Goal: Task Accomplishment & Management: Complete application form

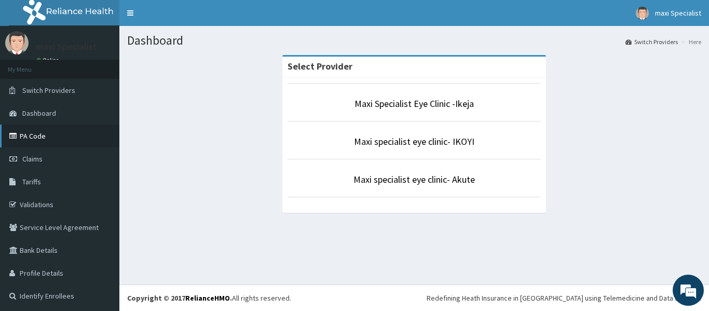
click at [40, 138] on link "PA Code" at bounding box center [59, 136] width 119 height 23
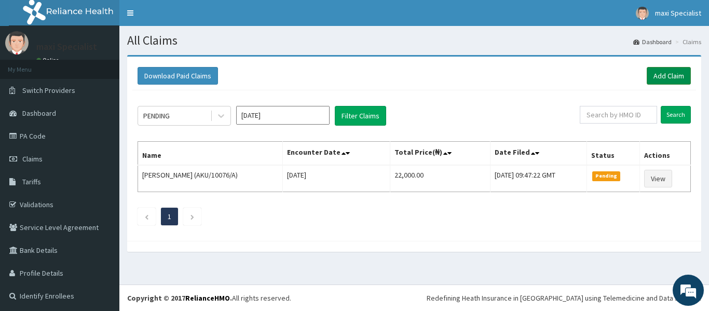
click at [662, 75] on link "Add Claim" at bounding box center [669, 76] width 44 height 18
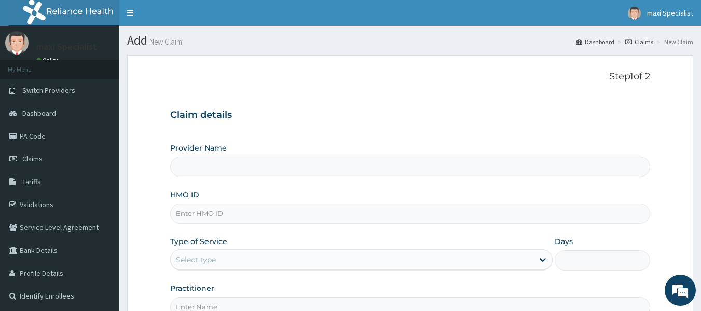
type input "Maxi Specialist Eye Clinic -Ikeja"
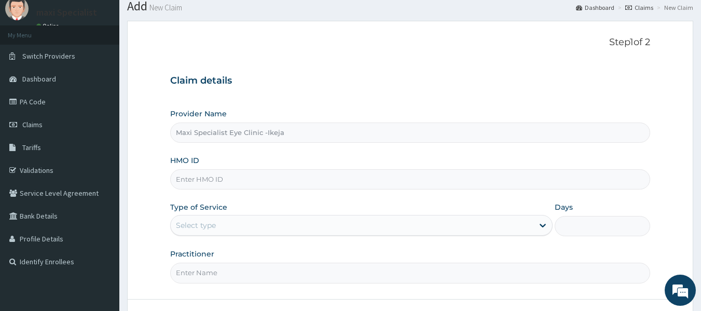
scroll to position [52, 0]
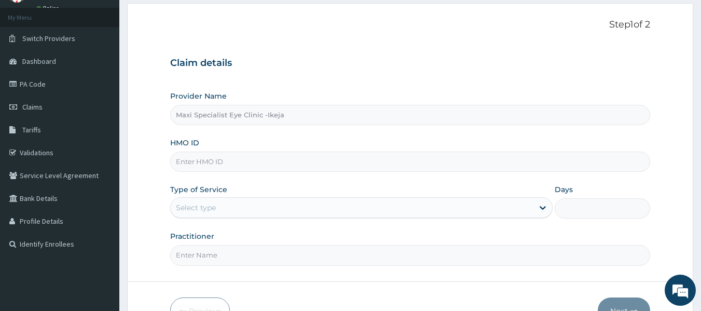
click at [384, 162] on input "HMO ID" at bounding box center [410, 162] width 481 height 20
type input "XXM/10001/A"
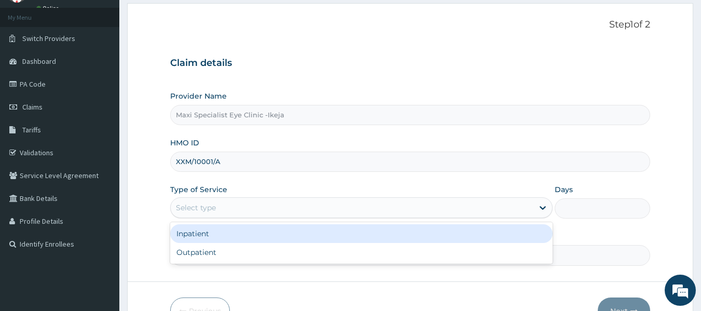
click at [388, 210] on div "Select type" at bounding box center [352, 207] width 363 height 17
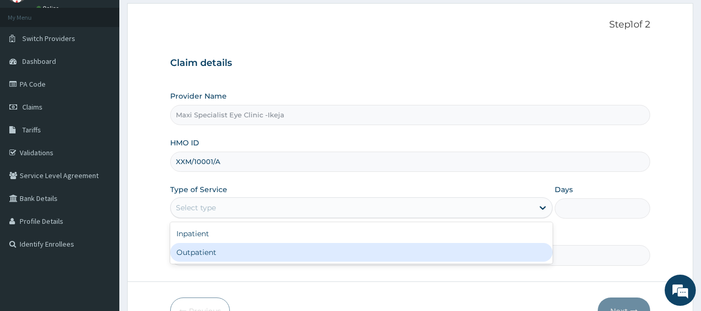
click at [322, 260] on div "Outpatient" at bounding box center [361, 252] width 383 height 19
type input "1"
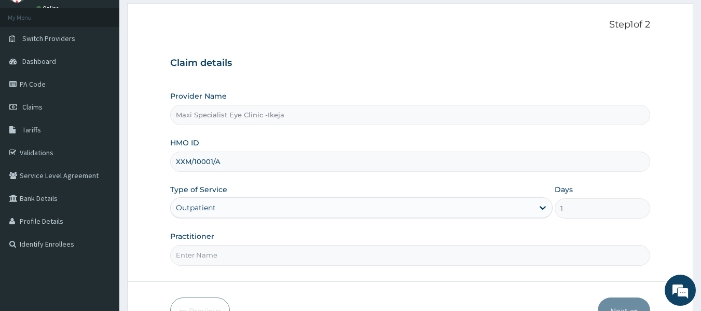
click at [321, 260] on input "Practitioner" at bounding box center [410, 255] width 481 height 20
type input "DR AKINOLA"
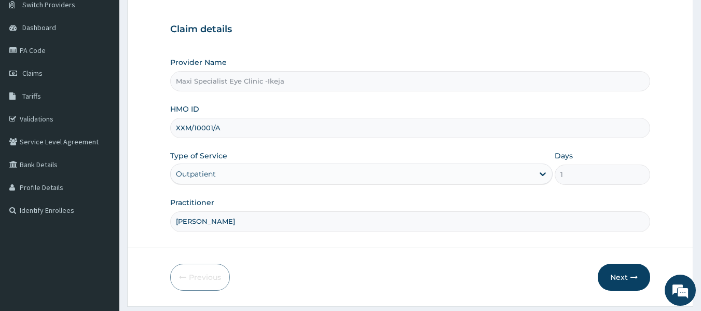
scroll to position [104, 0]
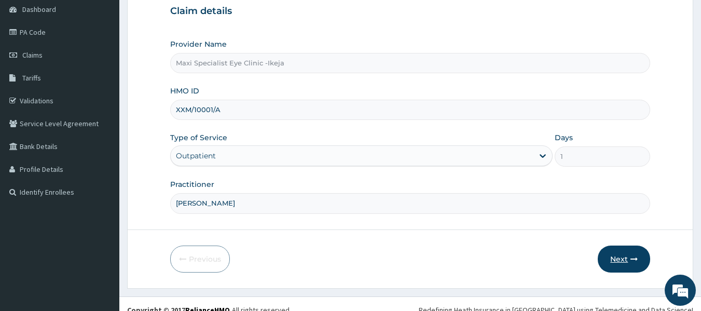
click at [627, 260] on button "Next" at bounding box center [624, 259] width 52 height 27
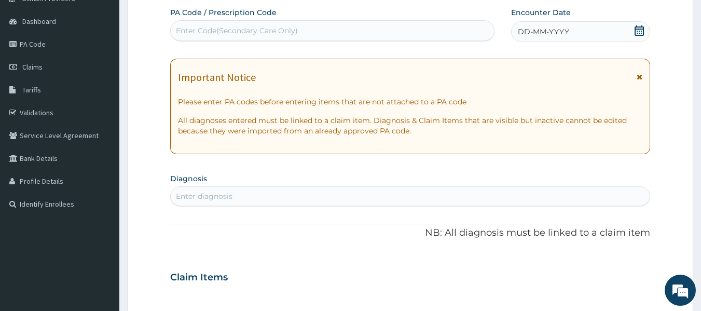
scroll to position [52, 0]
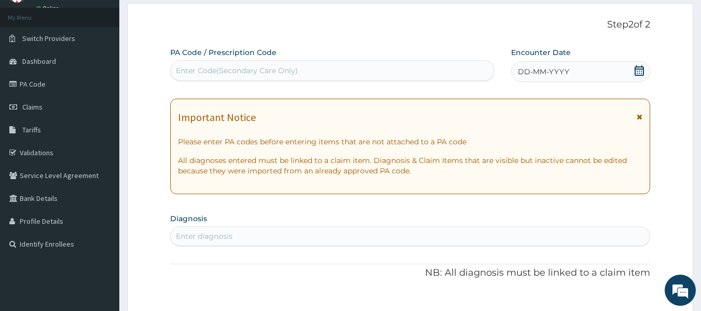
click at [304, 64] on div "Enter Code(Secondary Care Only)" at bounding box center [333, 70] width 324 height 17
type input "PA/9EA814"
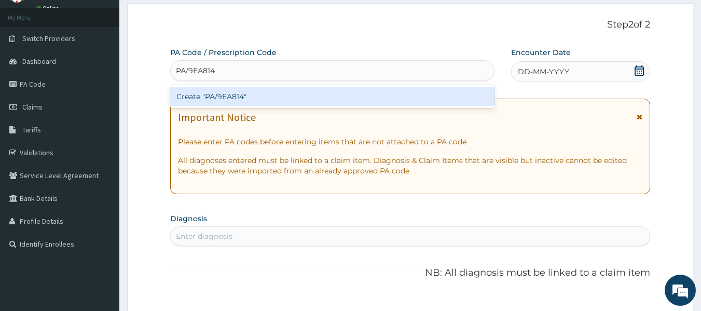
click at [298, 94] on div "Create "PA/9EA814"" at bounding box center [332, 96] width 325 height 19
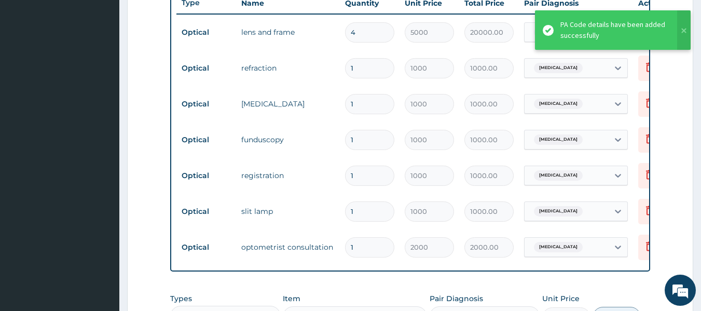
scroll to position [336, 0]
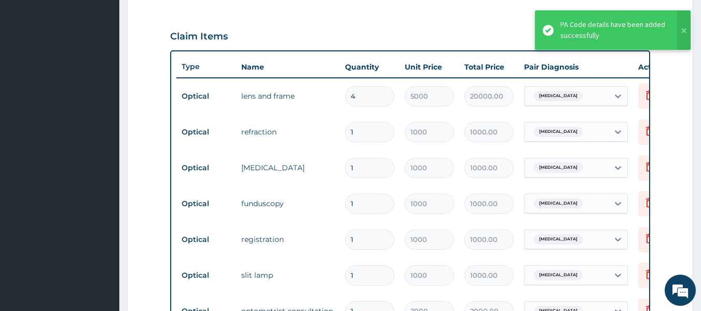
click at [364, 99] on input "4" at bounding box center [369, 96] width 49 height 20
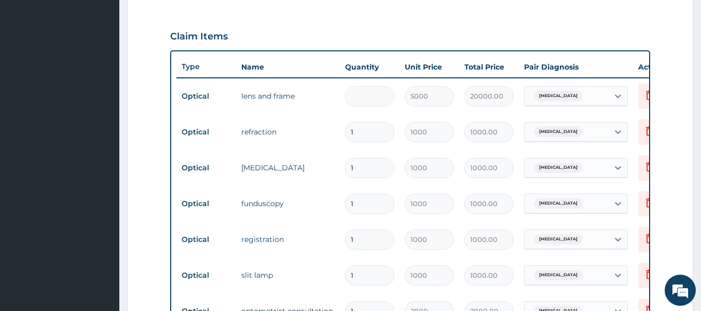
type input "0.00"
type input "2"
type input "10000.00"
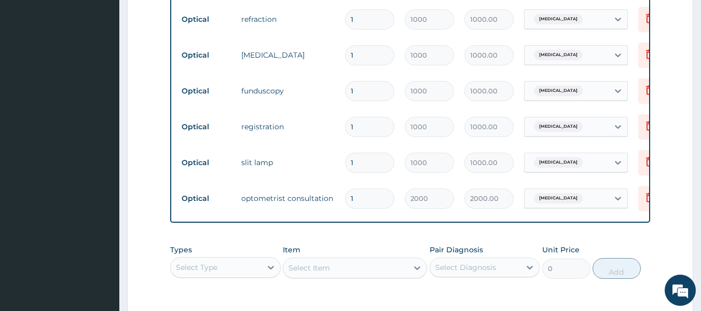
scroll to position [595, 0]
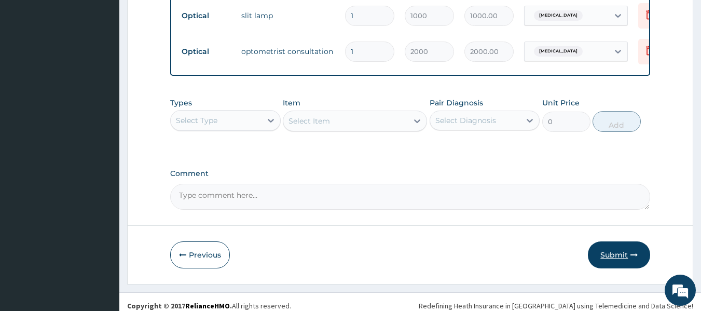
type input "2"
click at [621, 262] on button "Submit" at bounding box center [619, 254] width 62 height 27
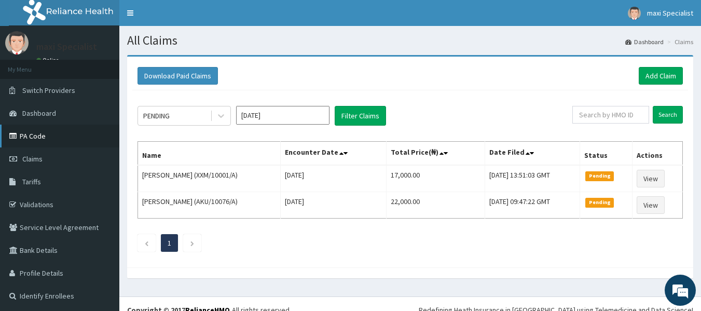
click at [80, 133] on link "PA Code" at bounding box center [59, 136] width 119 height 23
click at [653, 72] on link "Add Claim" at bounding box center [661, 76] width 44 height 18
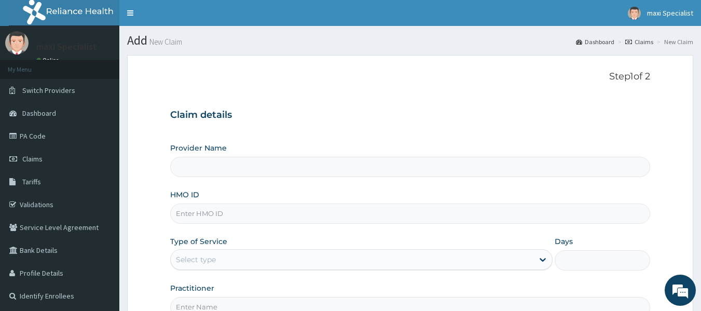
type input "Maxi Specialist Eye Clinic -Ikeja"
click at [349, 213] on input "HMO ID" at bounding box center [410, 213] width 481 height 20
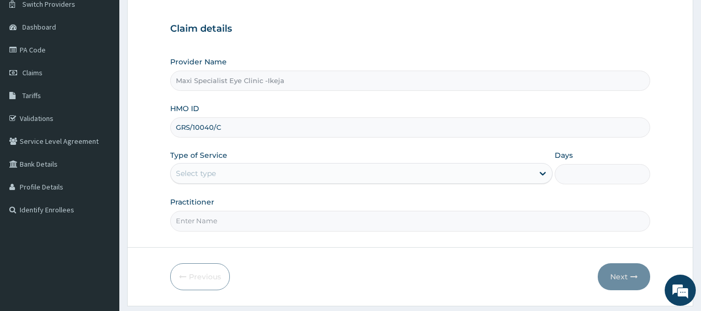
scroll to position [104, 0]
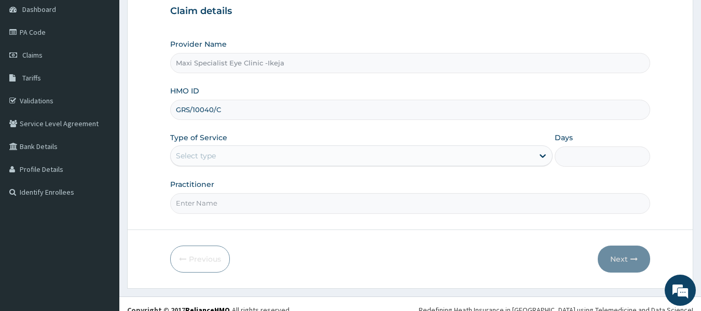
type input "GRS/10040/C"
click at [284, 155] on div "Select type" at bounding box center [352, 155] width 363 height 17
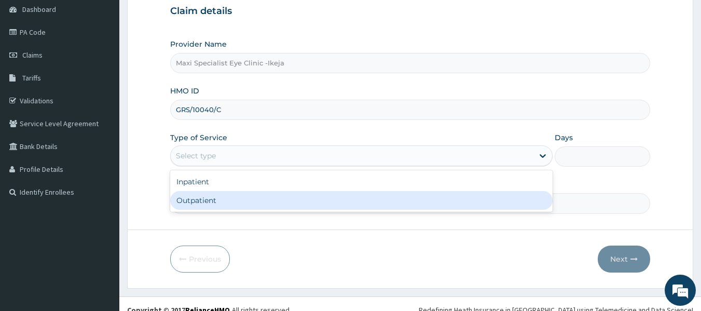
click at [249, 196] on div "Outpatient" at bounding box center [361, 200] width 383 height 19
type input "1"
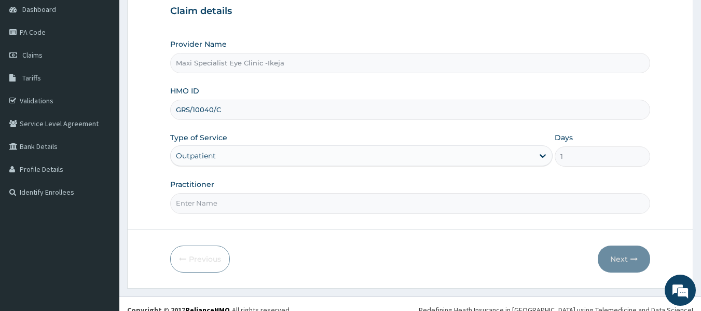
click at [255, 201] on input "Practitioner" at bounding box center [410, 203] width 481 height 20
type input "DR AKINOLA"
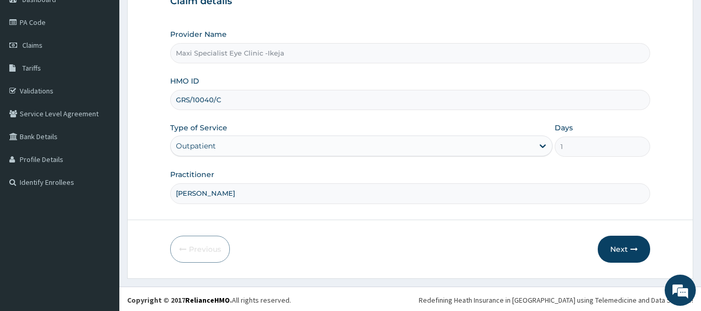
scroll to position [116, 0]
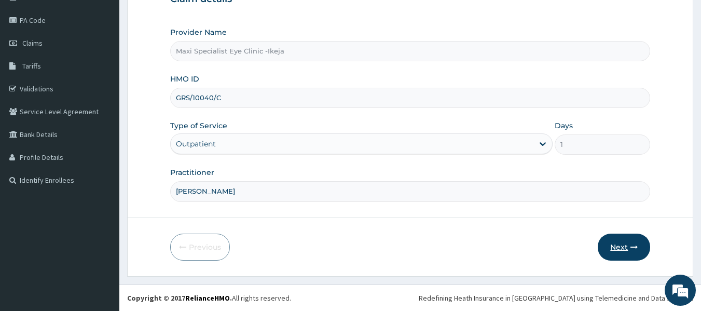
click at [623, 241] on button "Next" at bounding box center [624, 247] width 52 height 27
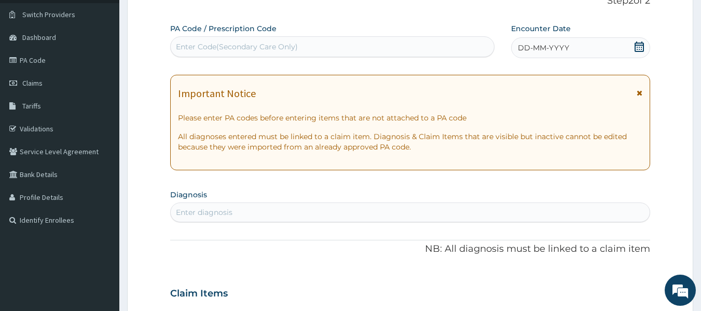
scroll to position [12, 0]
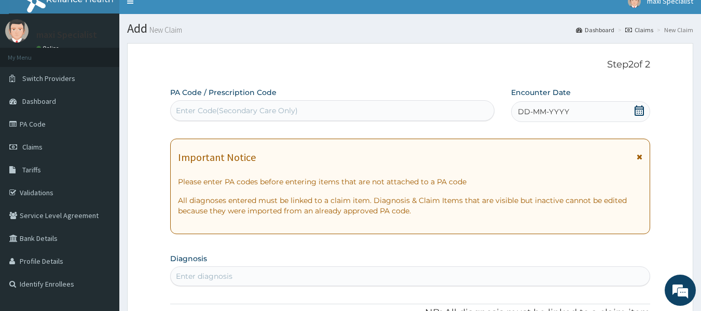
click at [365, 110] on div "Enter Code(Secondary Care Only)" at bounding box center [333, 110] width 324 height 17
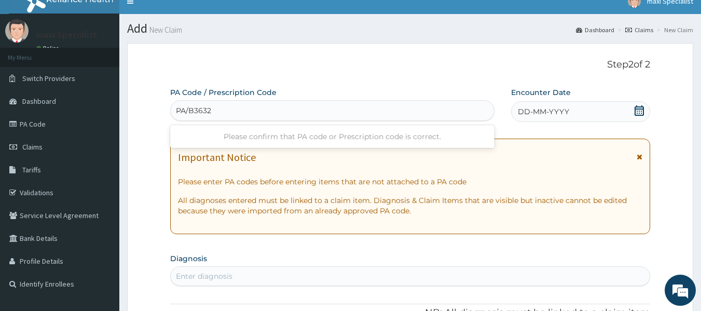
type input "PA/B36324"
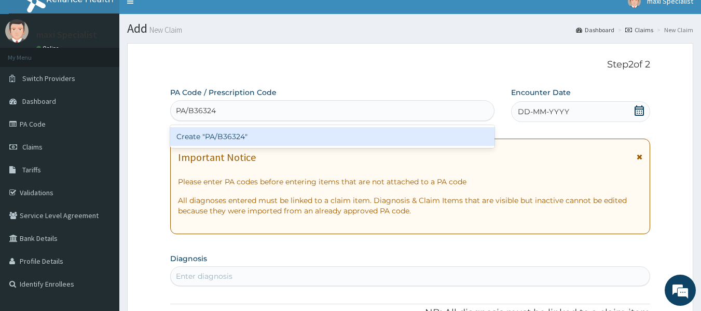
click at [350, 135] on div "Create "PA/B36324"" at bounding box center [332, 136] width 325 height 19
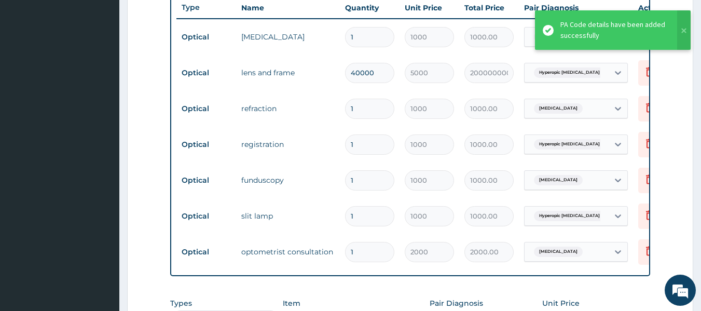
scroll to position [388, 0]
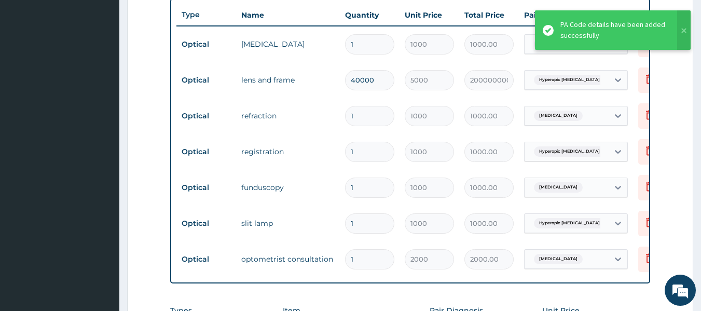
click at [380, 79] on input "40000" at bounding box center [369, 80] width 49 height 20
type input "4000"
type input "20000000.00"
type input "40"
type input "200000.00"
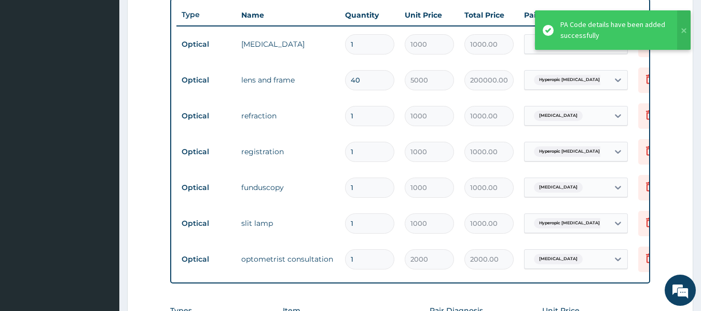
type input "4"
type input "20000.00"
type input "0.00"
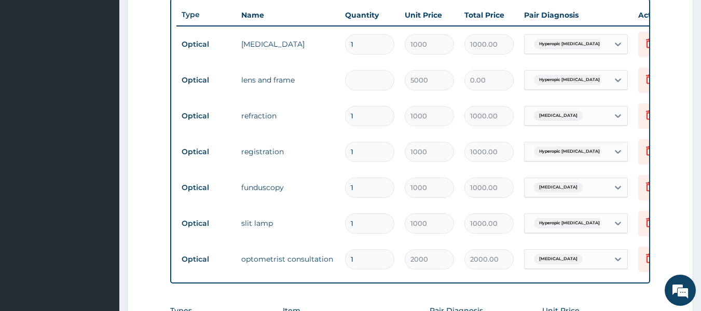
type input "3"
type input "15000.00"
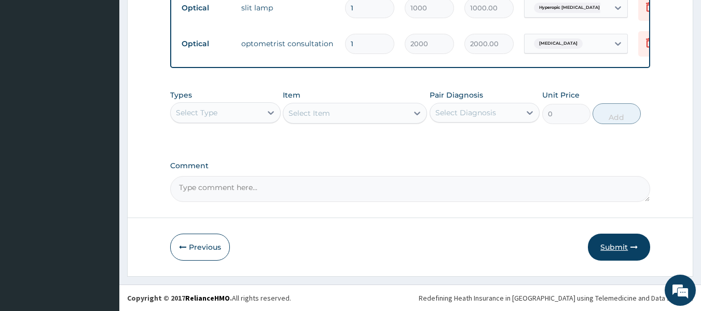
type input "3"
click at [620, 248] on button "Submit" at bounding box center [619, 247] width 62 height 27
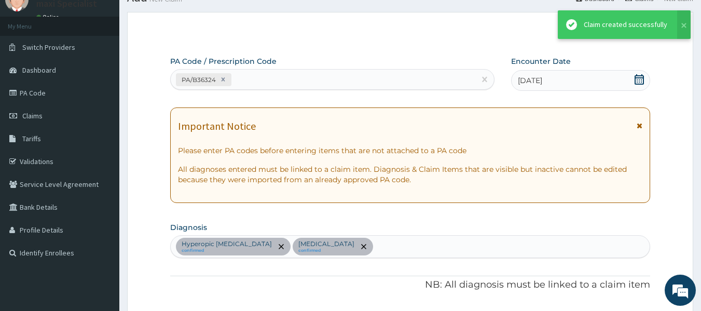
scroll to position [611, 0]
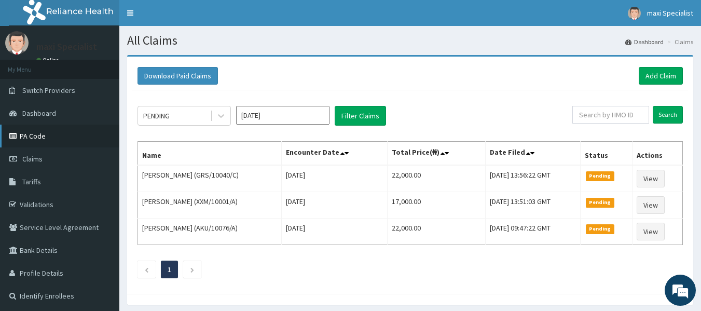
click at [42, 135] on link "PA Code" at bounding box center [59, 136] width 119 height 23
click at [660, 75] on link "Add Claim" at bounding box center [661, 76] width 44 height 18
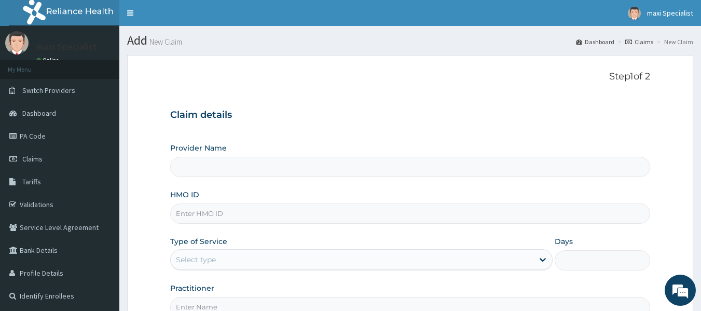
type input "Maxi Specialist Eye Clinic -Ikeja"
drag, startPoint x: 403, startPoint y: 207, endPoint x: 419, endPoint y: 207, distance: 16.1
click at [405, 207] on input "HMO ID" at bounding box center [410, 213] width 481 height 20
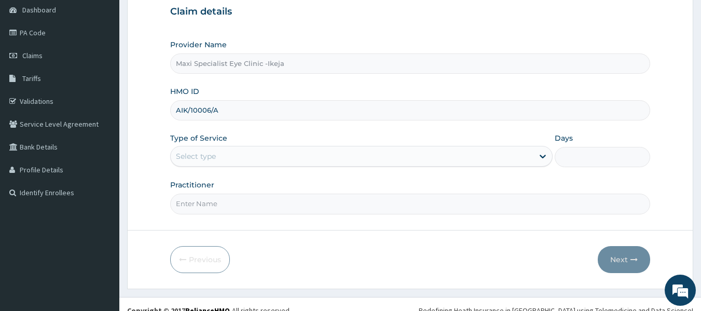
scroll to position [104, 0]
type input "AIK/10006/A"
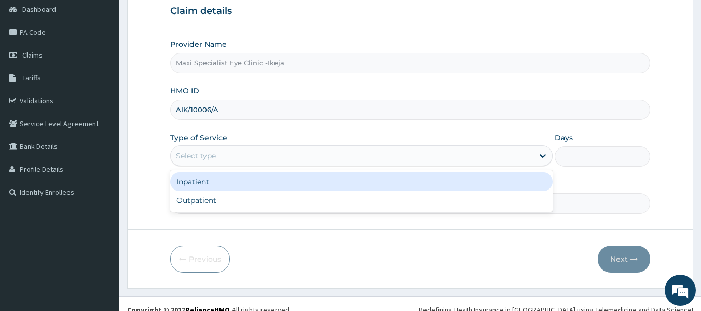
click at [323, 155] on div "Select type" at bounding box center [352, 155] width 363 height 17
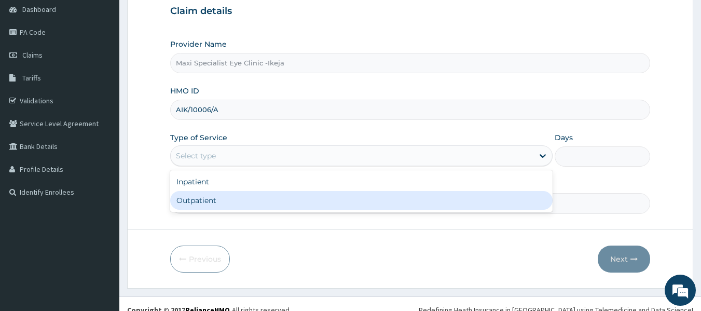
click at [263, 202] on div "Outpatient" at bounding box center [361, 200] width 383 height 19
type input "1"
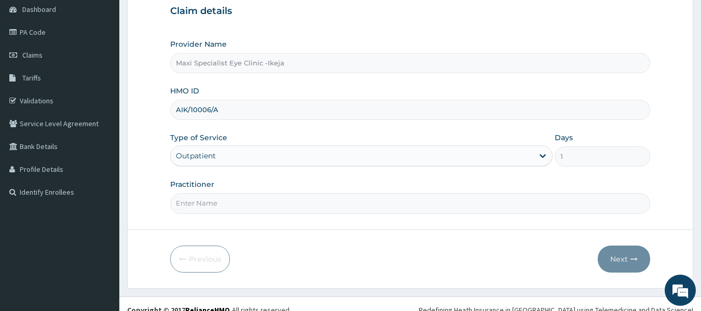
scroll to position [116, 0]
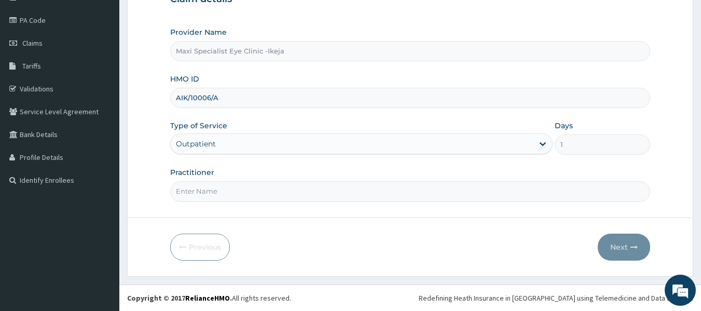
click at [267, 191] on input "Practitioner" at bounding box center [410, 191] width 481 height 20
type input "DR AKINOLA"
click at [616, 249] on button "Next" at bounding box center [624, 247] width 52 height 27
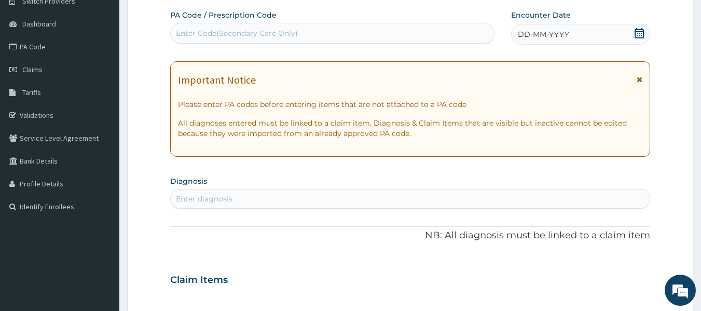
scroll to position [64, 0]
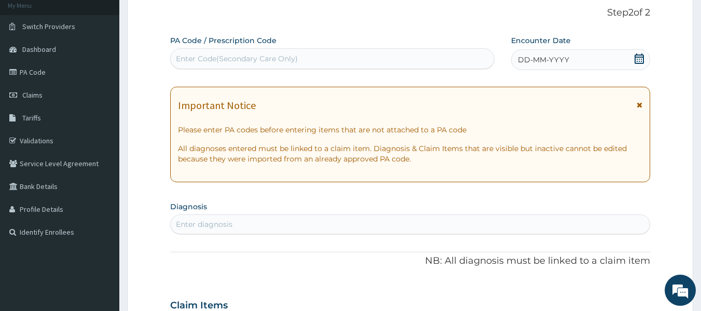
drag, startPoint x: 374, startPoint y: 53, endPoint x: 408, endPoint y: 137, distance: 90.1
click at [375, 59] on div "Enter Code(Secondary Care Only)" at bounding box center [333, 58] width 324 height 17
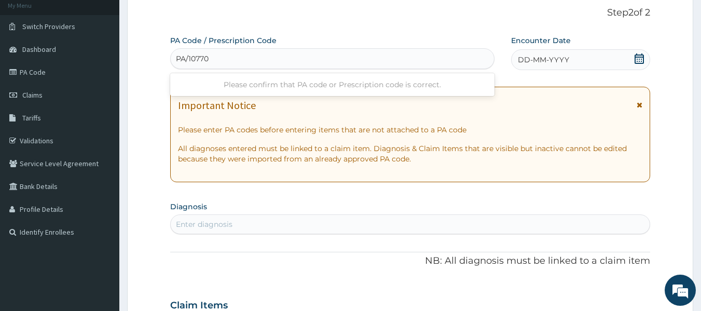
type input "PA/10770C"
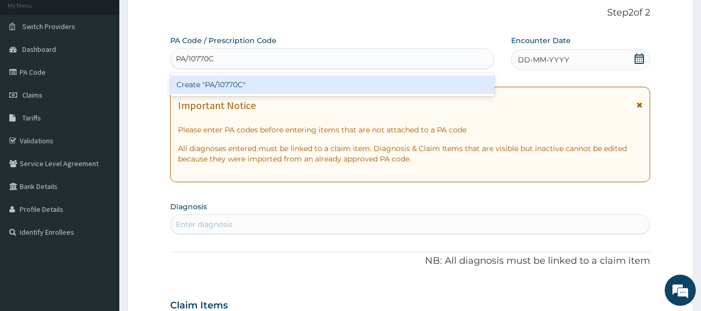
click at [237, 88] on div "Create "PA/10770C"" at bounding box center [332, 84] width 325 height 19
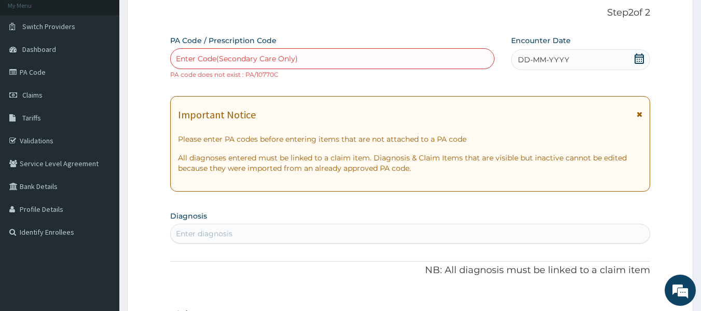
click at [308, 58] on div "Enter Code(Secondary Care Only)" at bounding box center [333, 58] width 324 height 17
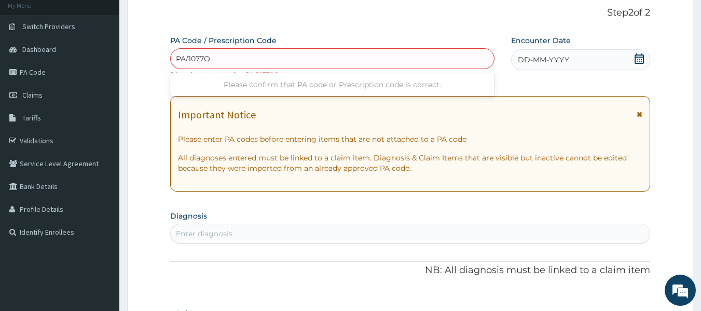
type input "PA/1077OC"
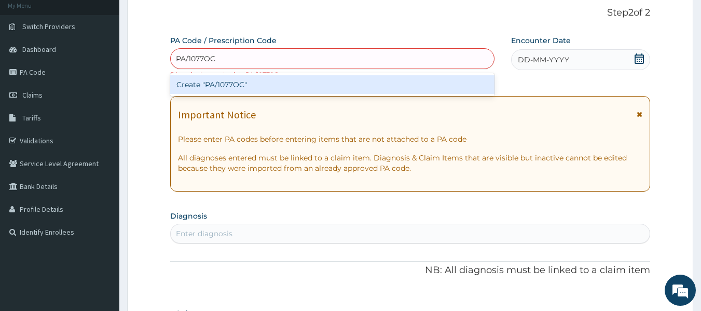
click at [260, 88] on div "Create "PA/1077OC"" at bounding box center [332, 84] width 325 height 19
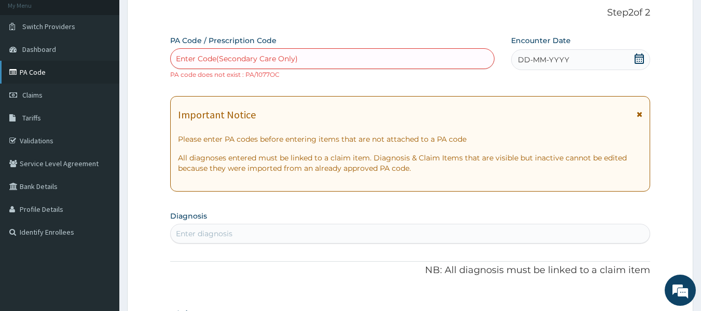
click at [53, 75] on link "PA Code" at bounding box center [59, 72] width 119 height 23
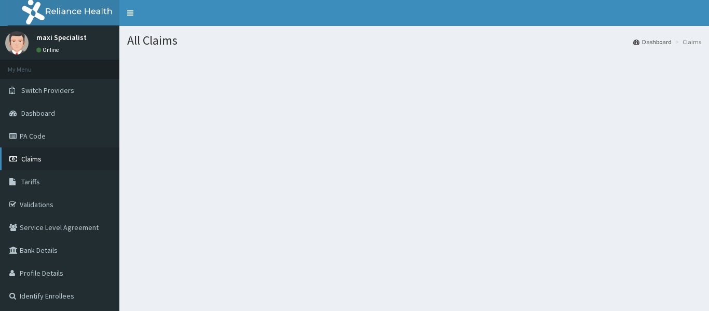
click at [46, 156] on link "Claims" at bounding box center [59, 158] width 119 height 23
click at [44, 160] on link "Claims" at bounding box center [59, 158] width 119 height 23
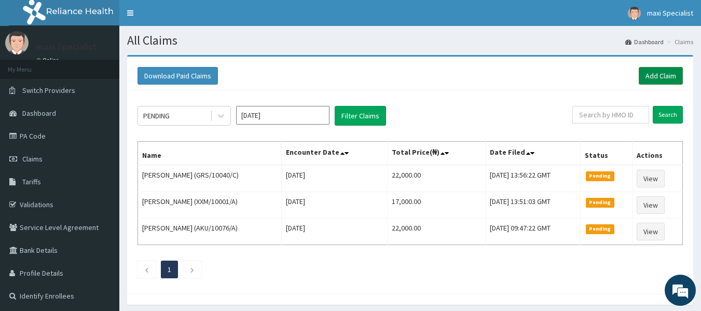
click at [661, 74] on link "Add Claim" at bounding box center [661, 76] width 44 height 18
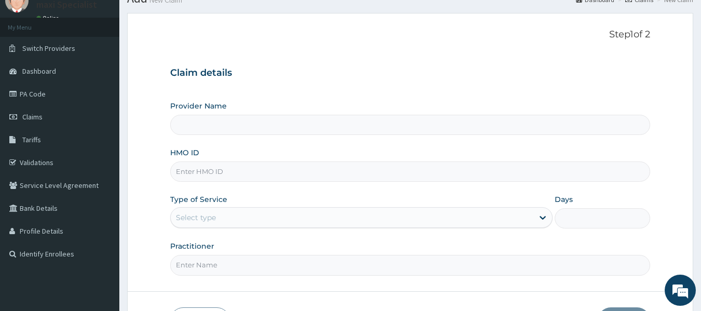
scroll to position [104, 0]
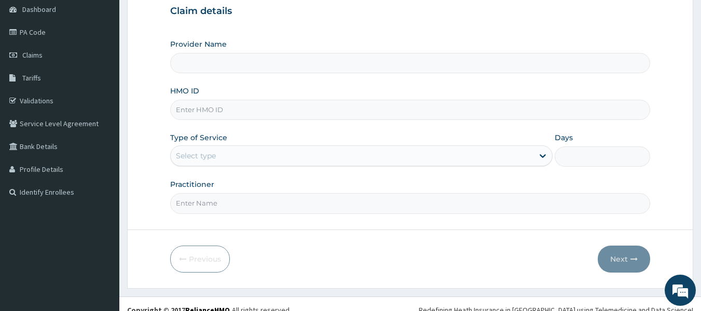
type input "Maxi Specialist Eye Clinic -Ikeja"
click at [233, 114] on input "HMO ID" at bounding box center [410, 110] width 481 height 20
type input "AIK/10006/A"
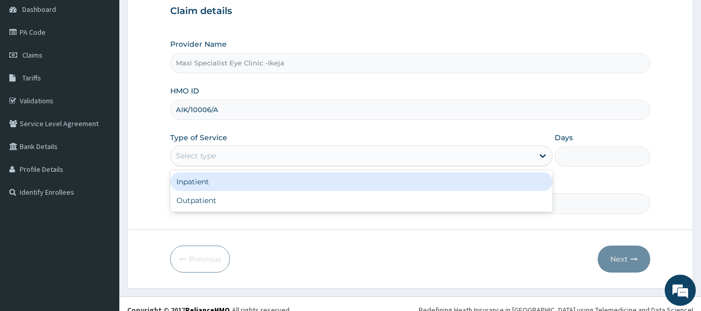
click at [227, 158] on div "Select type" at bounding box center [352, 155] width 363 height 17
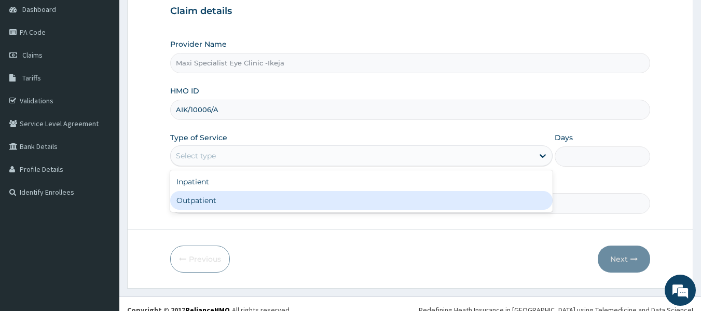
click at [219, 205] on div "Outpatient" at bounding box center [361, 200] width 383 height 19
type input "1"
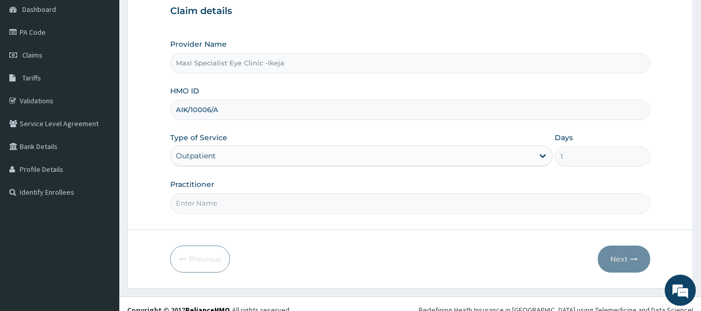
click at [219, 205] on input "Practitioner" at bounding box center [410, 203] width 481 height 20
type input "DR AKINOLA"
click at [624, 254] on button "Next" at bounding box center [624, 259] width 52 height 27
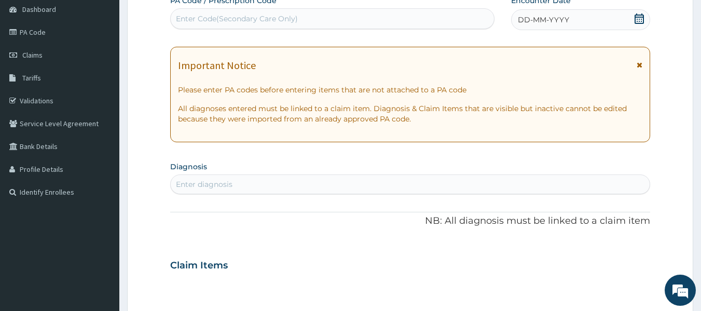
click at [286, 15] on div "Enter Code(Secondary Care Only)" at bounding box center [237, 18] width 122 height 10
type input "PA/01770C"
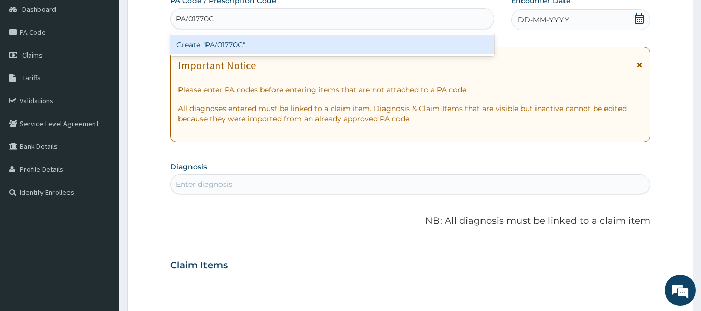
click at [279, 41] on div "Create "PA/01770C"" at bounding box center [332, 44] width 325 height 19
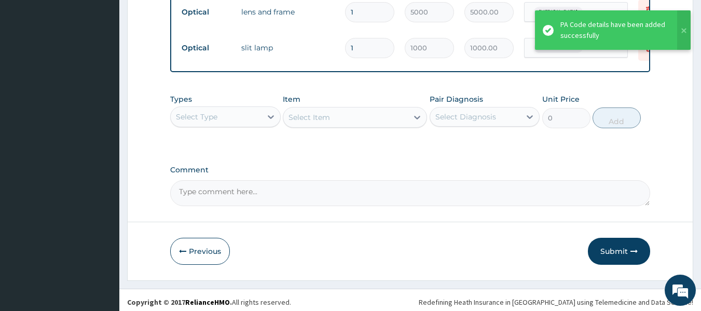
scroll to position [611, 0]
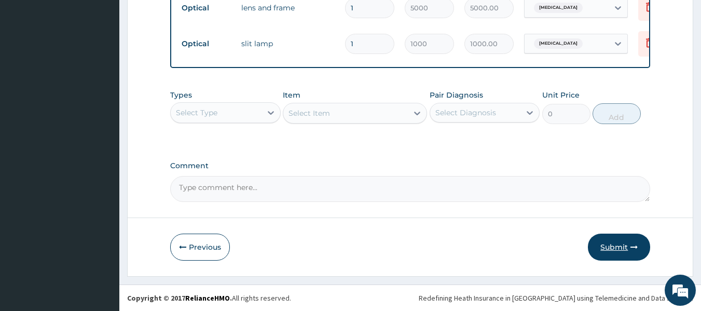
click at [626, 244] on button "Submit" at bounding box center [619, 247] width 62 height 27
